Goal: Find contact information: Find contact information

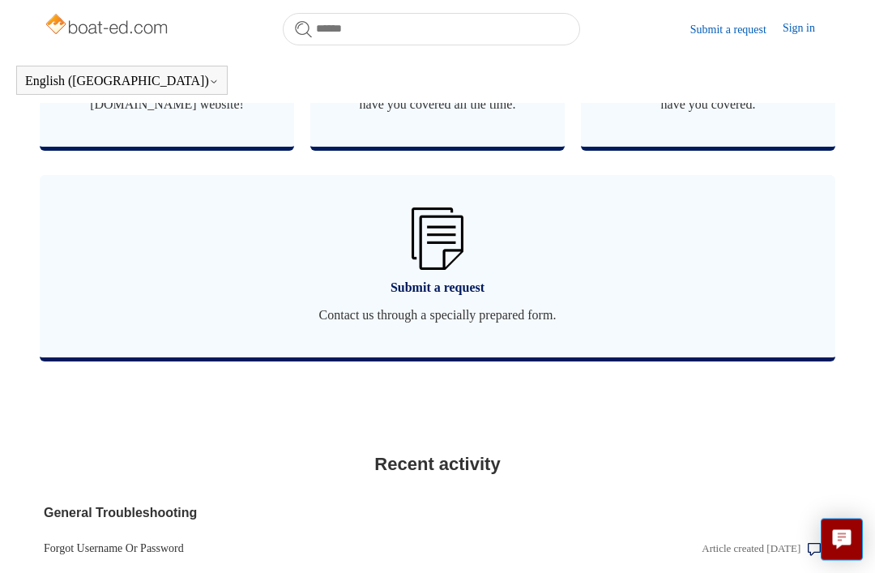
scroll to position [1211, 0]
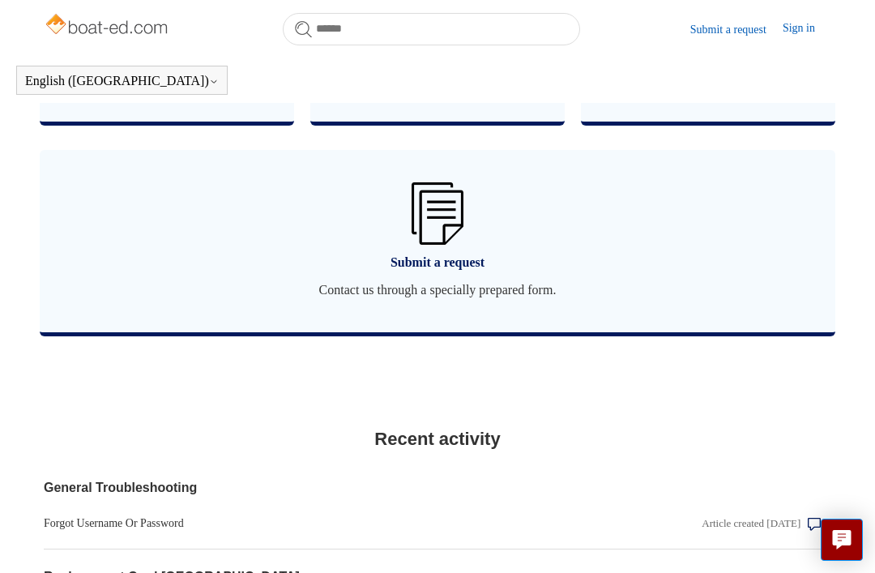
click at [439, 232] on img at bounding box center [437, 213] width 52 height 62
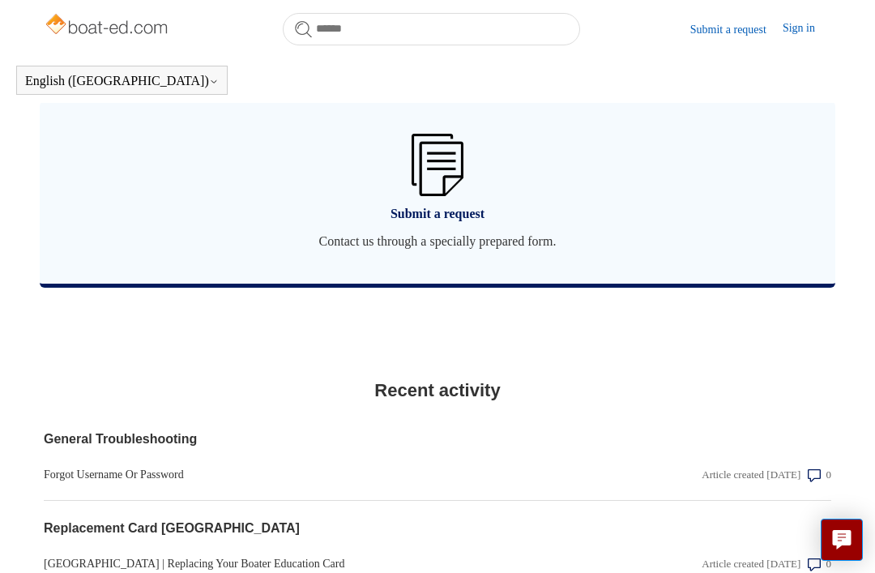
scroll to position [1263, 0]
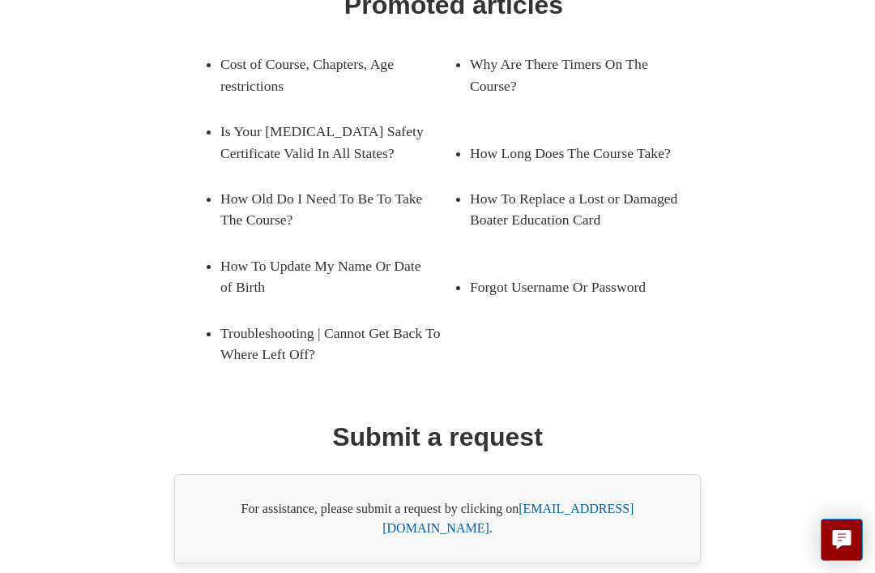
scroll to position [290, 0]
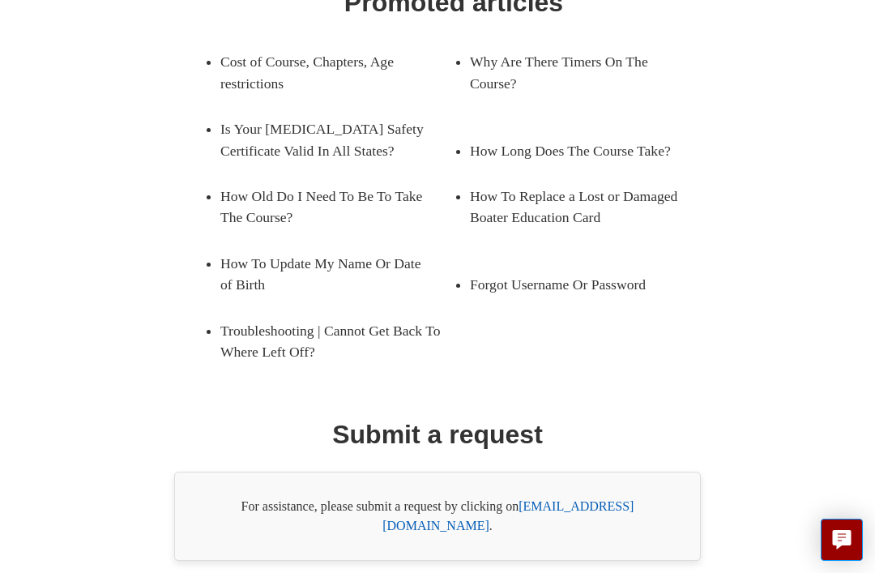
click at [612, 510] on link "[EMAIL_ADDRESS][DOMAIN_NAME]" at bounding box center [507, 515] width 251 height 33
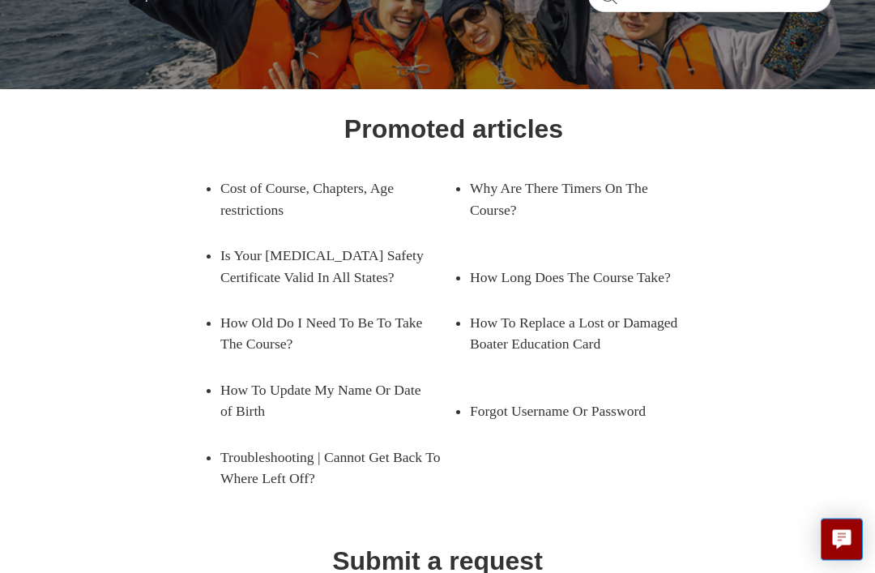
scroll to position [0, 0]
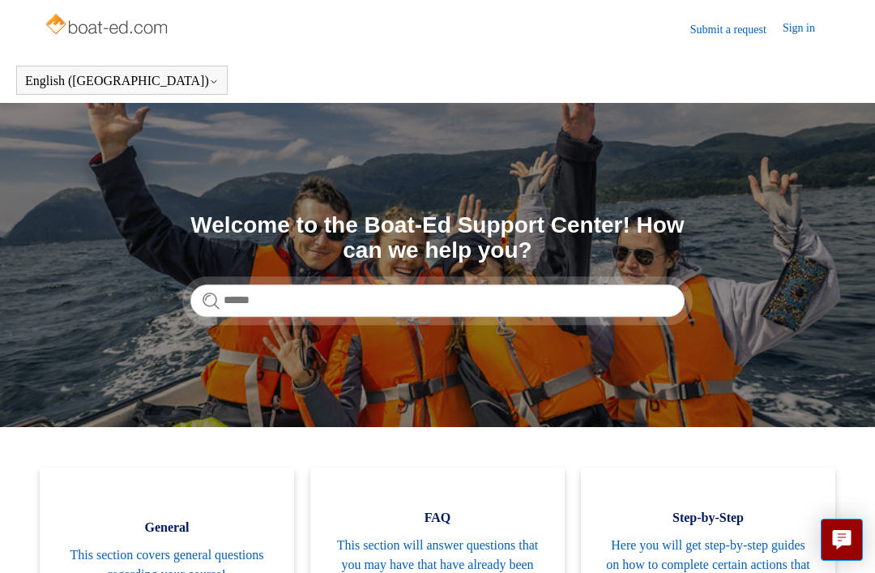
click at [104, 39] on img at bounding box center [108, 26] width 129 height 32
click at [800, 34] on link "Sign in" at bounding box center [806, 28] width 49 height 19
